Goal: Check status

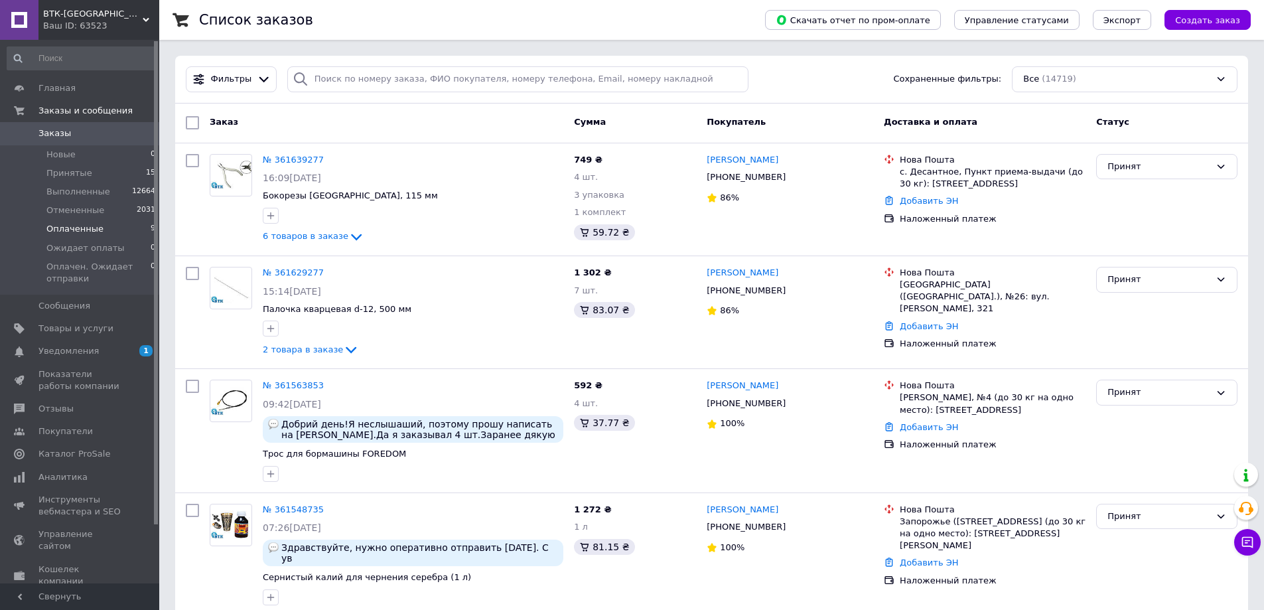
click at [77, 237] on li "Оплаченные 9" at bounding box center [81, 229] width 163 height 19
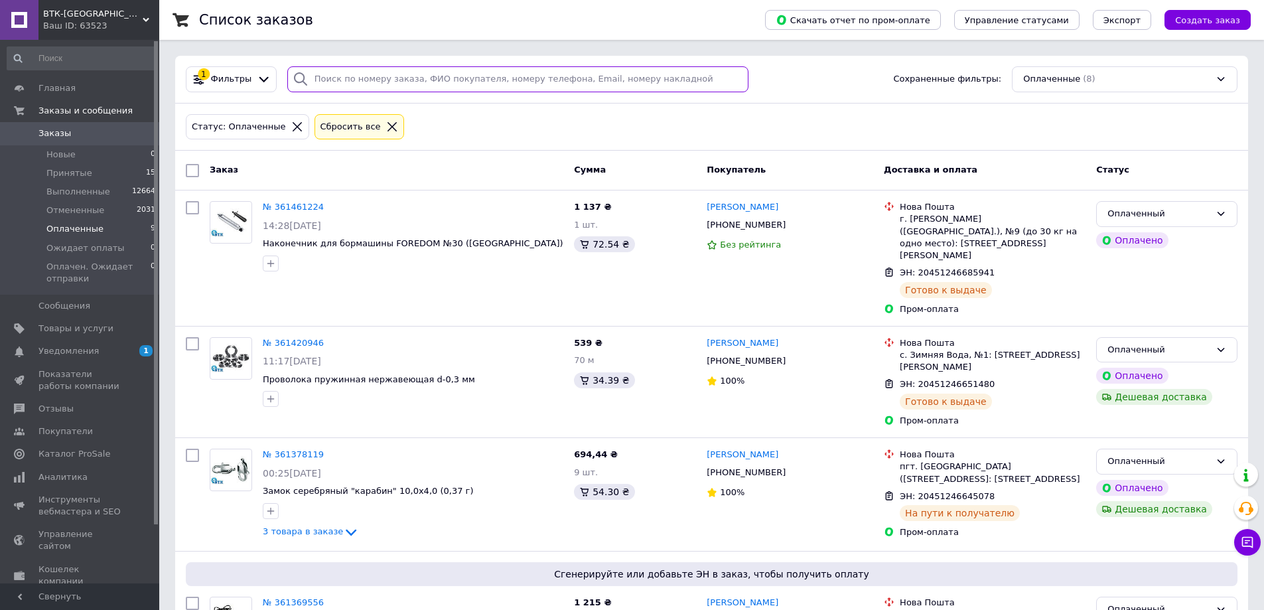
click at [624, 70] on input "search" at bounding box center [518, 79] width 462 height 26
type input "[PERSON_NAME]"
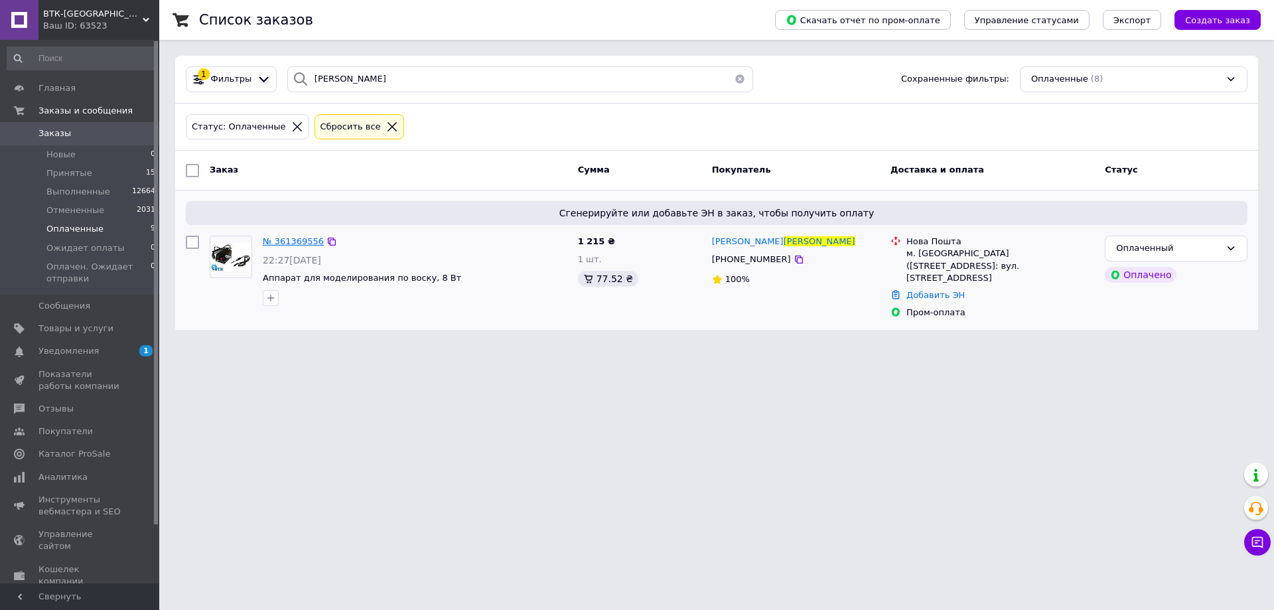
click at [291, 238] on span "№ 361369556" at bounding box center [293, 241] width 61 height 10
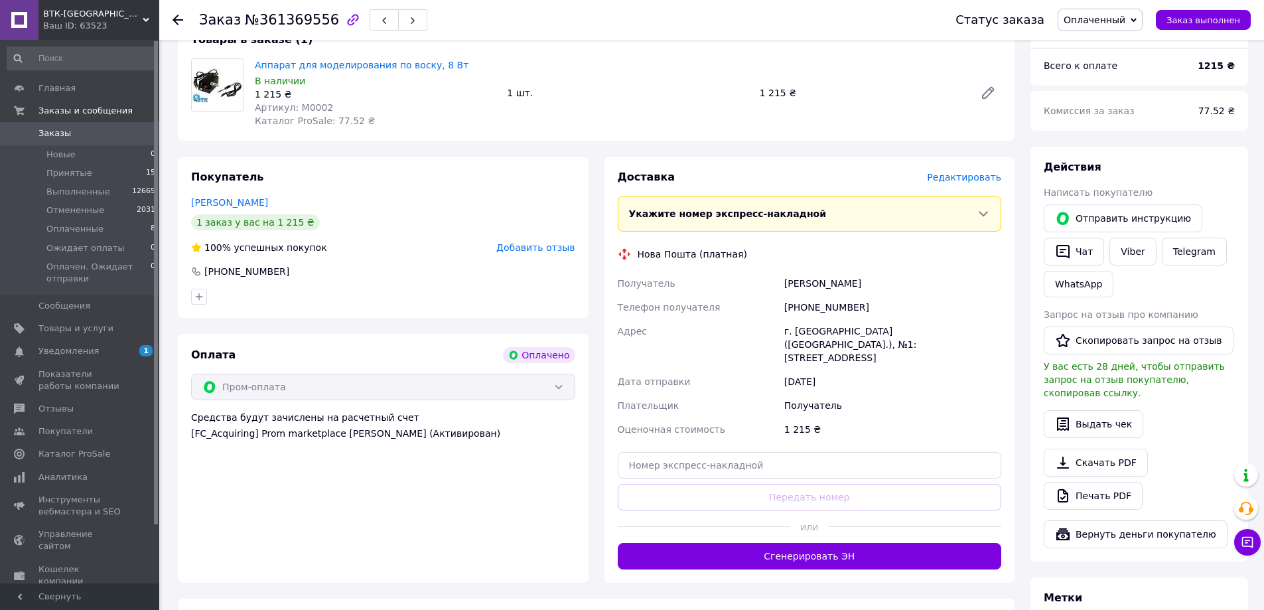
scroll to position [154, 0]
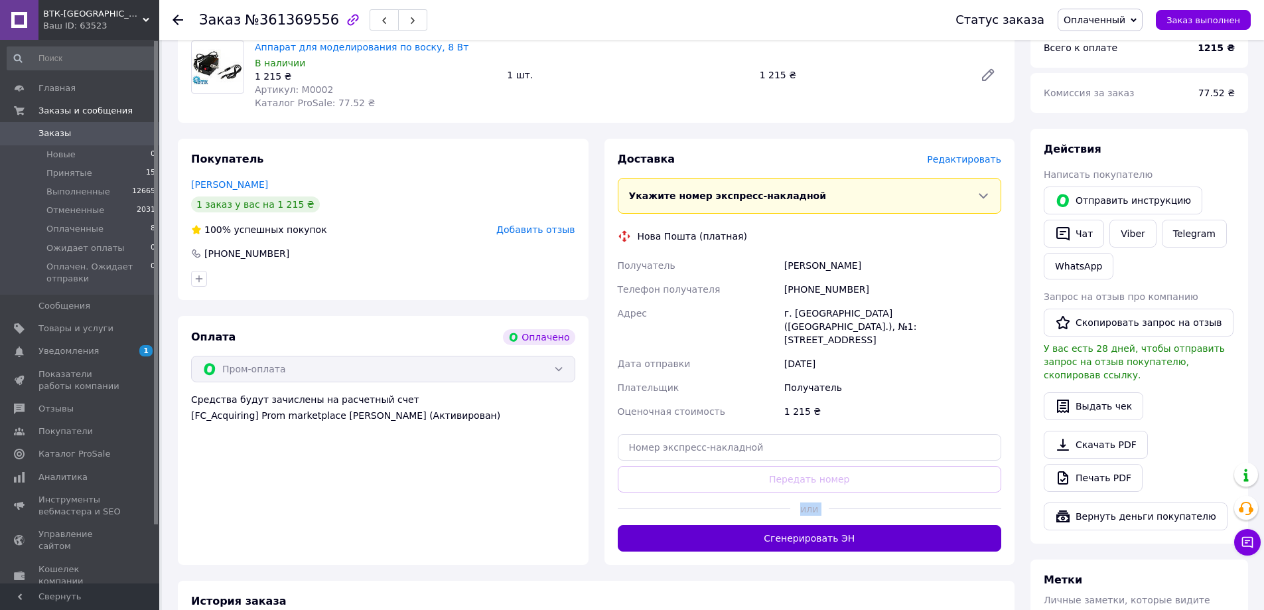
drag, startPoint x: 793, startPoint y: 504, endPoint x: 808, endPoint y: 520, distance: 22.5
click at [808, 520] on div "Доставка Редактировать Укажите номер экспресс-накладной Обязательно введите ном…" at bounding box center [810, 352] width 384 height 400
click at [808, 525] on button "Сгенерировать ЭН" at bounding box center [810, 538] width 384 height 27
